Goal: Transaction & Acquisition: Book appointment/travel/reservation

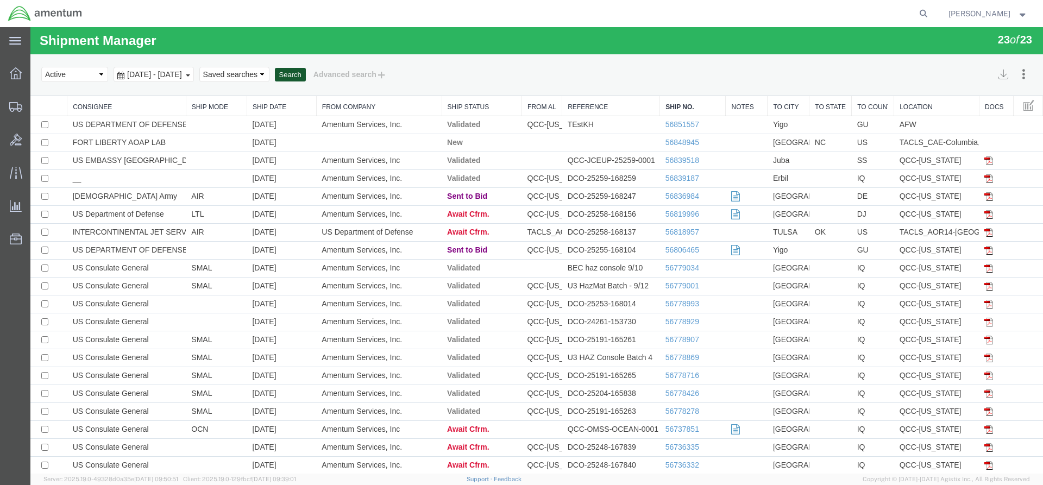
click at [306, 75] on button "Search" at bounding box center [290, 75] width 31 height 14
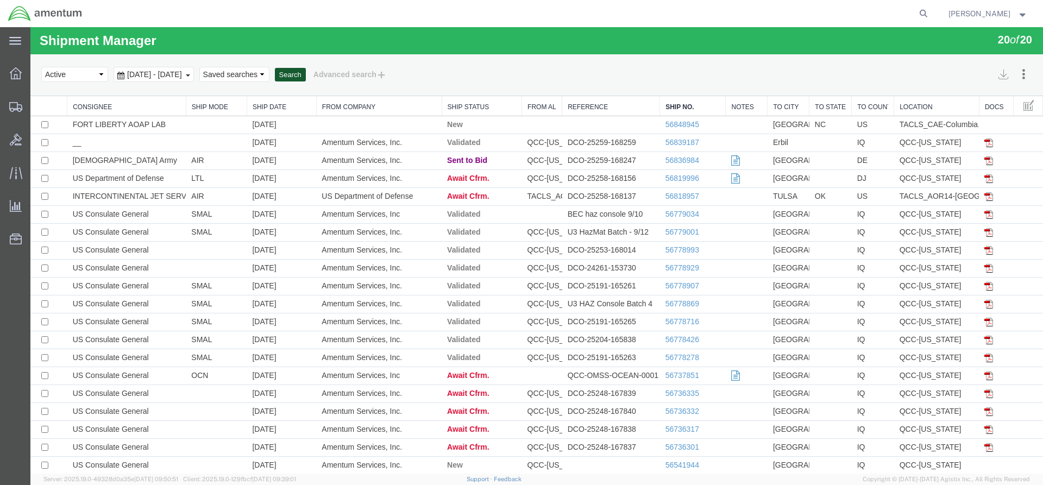
click at [306, 77] on button "Search" at bounding box center [290, 75] width 31 height 14
click at [306, 75] on button "Search" at bounding box center [290, 75] width 31 height 14
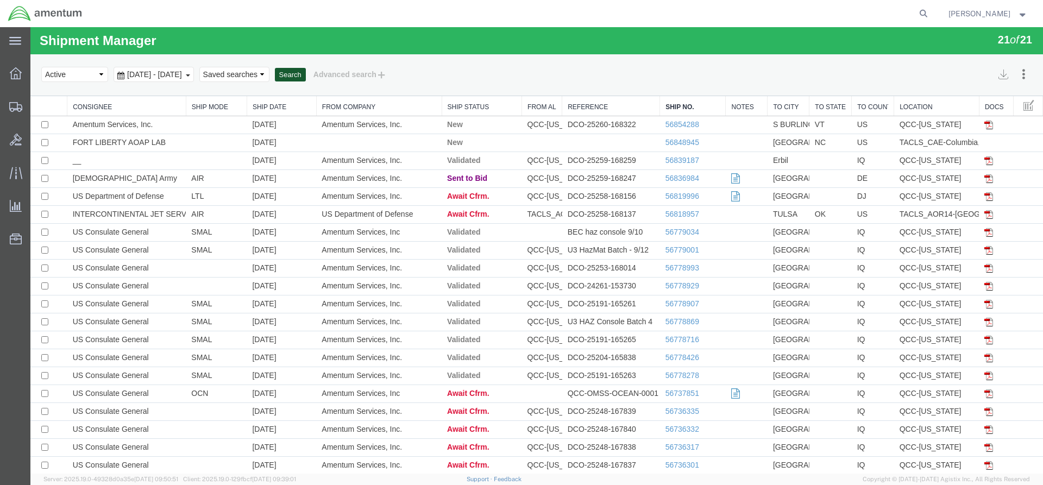
click at [306, 75] on button "Search" at bounding box center [290, 75] width 31 height 14
click at [666, 121] on link "56854288" at bounding box center [682, 124] width 34 height 9
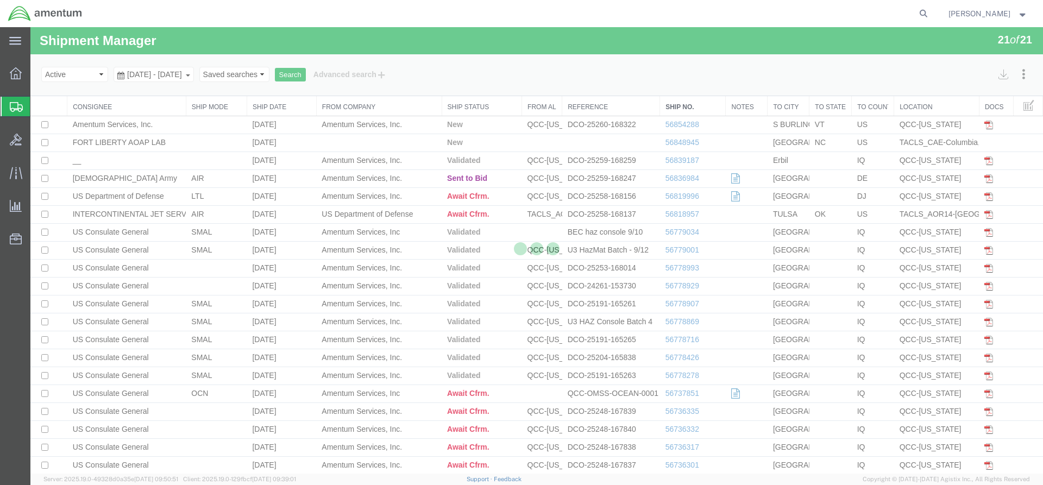
select select "42668"
select select "42693"
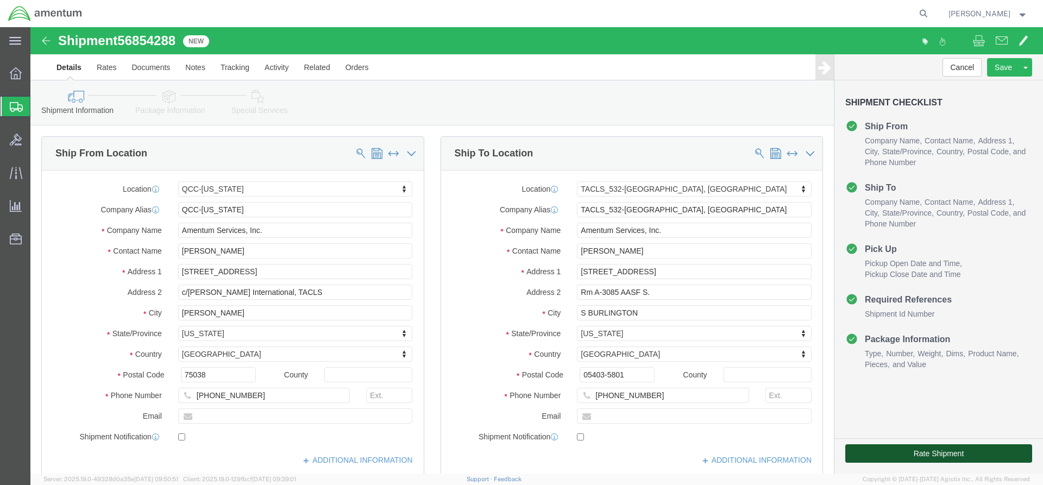
click button "Rate Shipment"
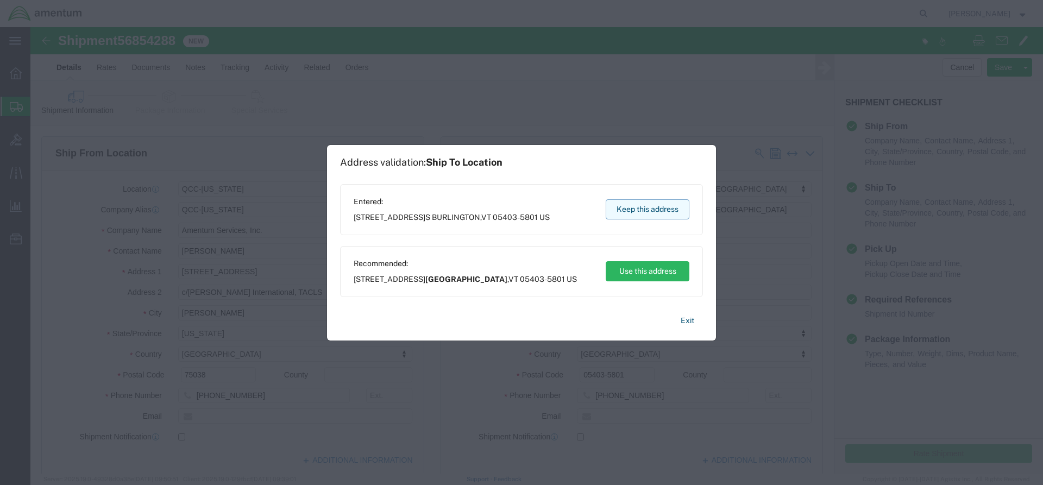
click at [650, 205] on button "Keep this address" at bounding box center [647, 209] width 84 height 20
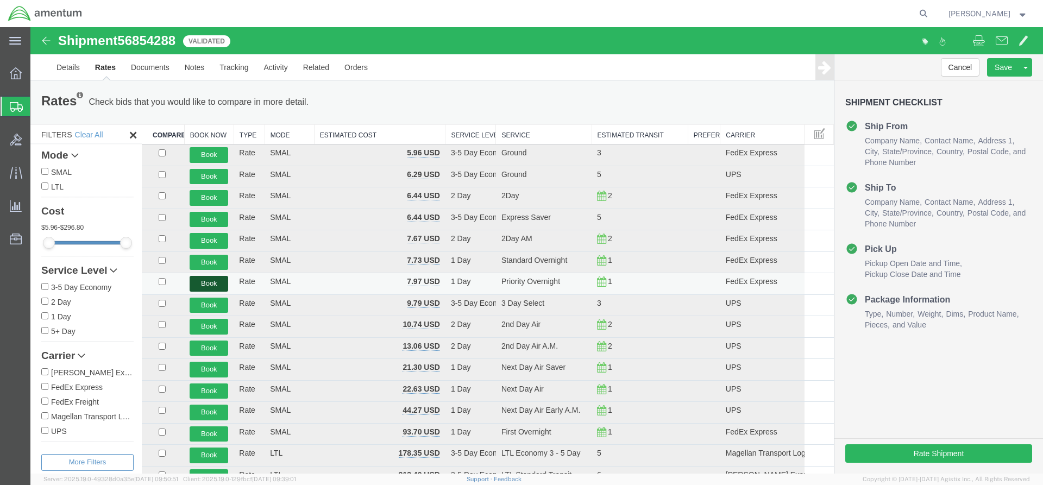
click at [211, 282] on button "Book" at bounding box center [208, 284] width 39 height 16
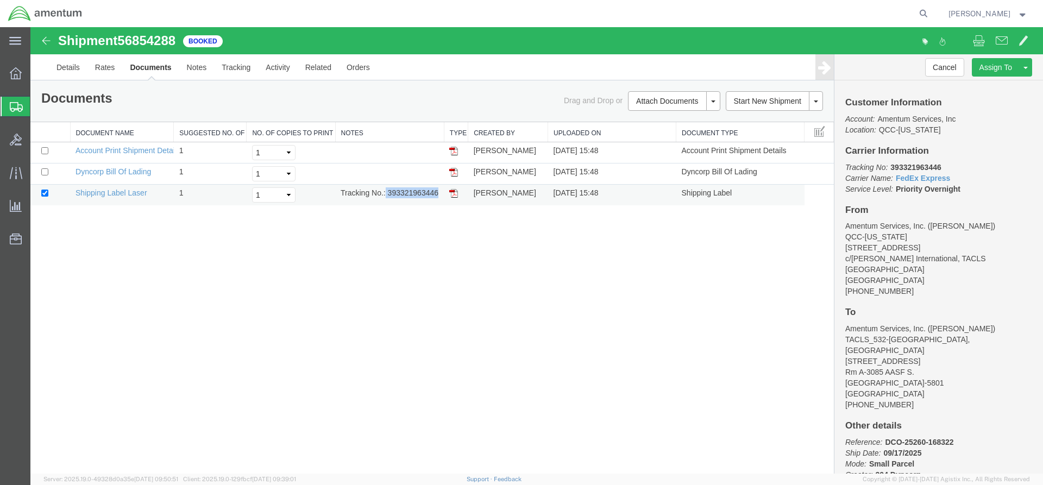
drag, startPoint x: 384, startPoint y: 190, endPoint x: 431, endPoint y: 193, distance: 46.2
click at [434, 194] on td "Tracking No.: 393321963446" at bounding box center [389, 195] width 109 height 21
drag, startPoint x: 428, startPoint y: 191, endPoint x: 393, endPoint y: 220, distance: 45.9
click at [401, 231] on div "Shipment 56854288 3 of 3 Booked Details Rates Documents Notes Tracking Activity…" at bounding box center [536, 250] width 1012 height 446
drag, startPoint x: 388, startPoint y: 193, endPoint x: 439, endPoint y: 192, distance: 51.6
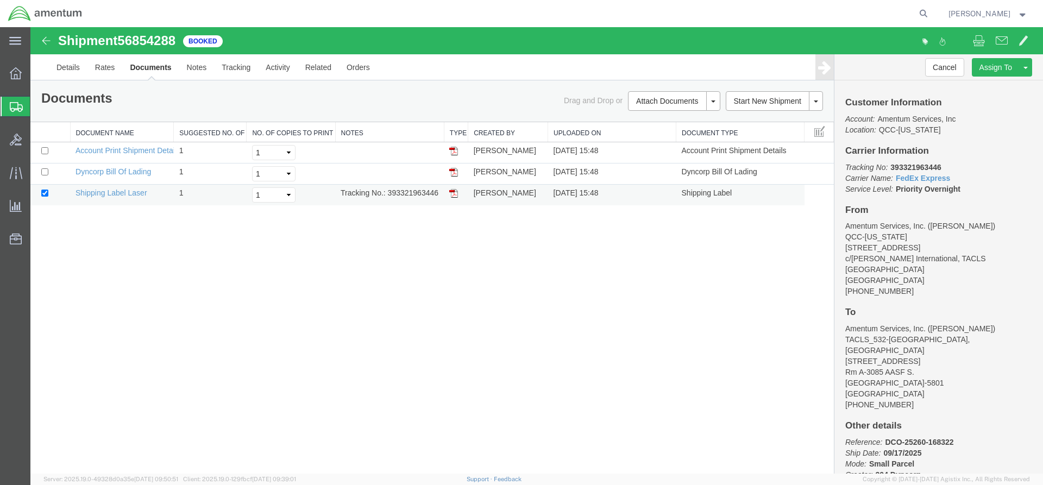
click at [439, 192] on td "Tracking No.: 393321963446" at bounding box center [389, 195] width 109 height 21
copy td "393321963446"
click at [453, 195] on img at bounding box center [453, 193] width 9 height 9
